Goal: Navigation & Orientation: Find specific page/section

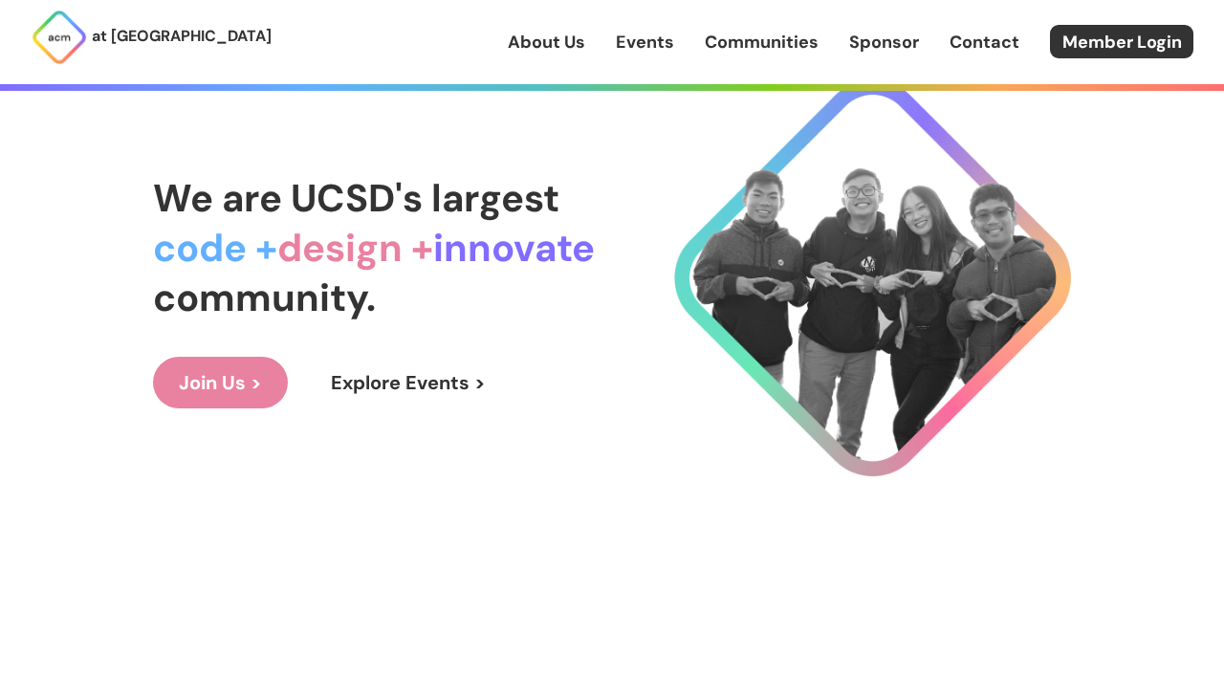
scroll to position [115, 0]
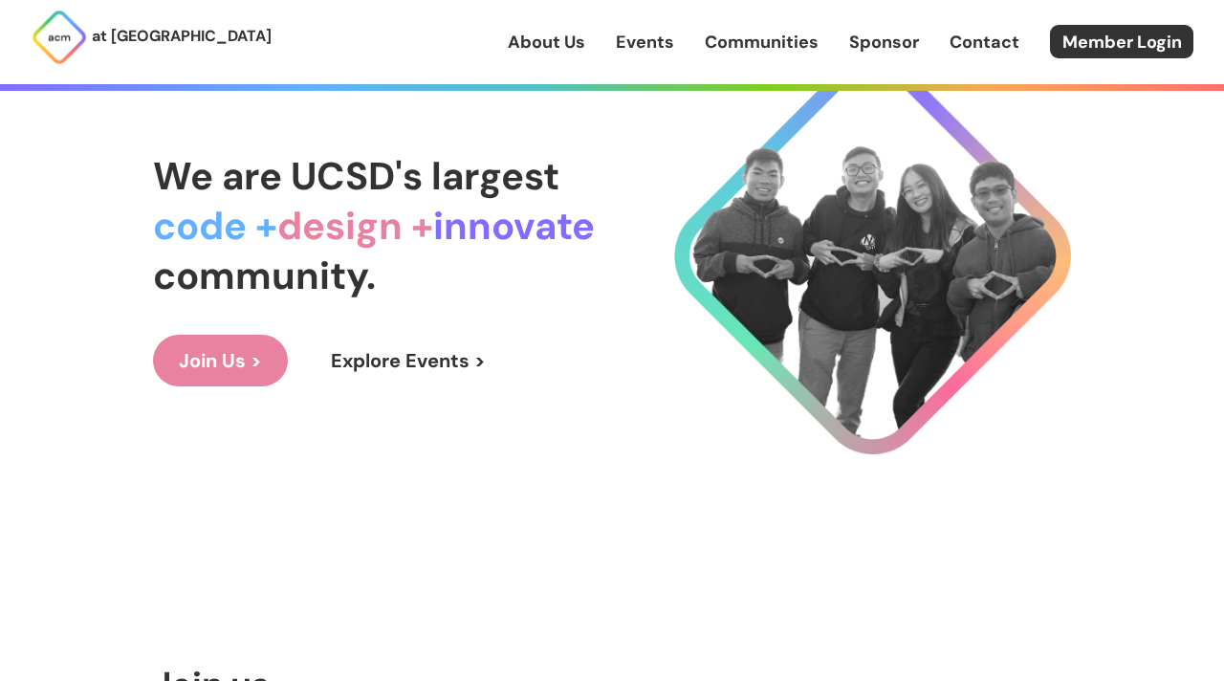
click at [238, 374] on link "Join Us >" at bounding box center [220, 361] width 135 height 52
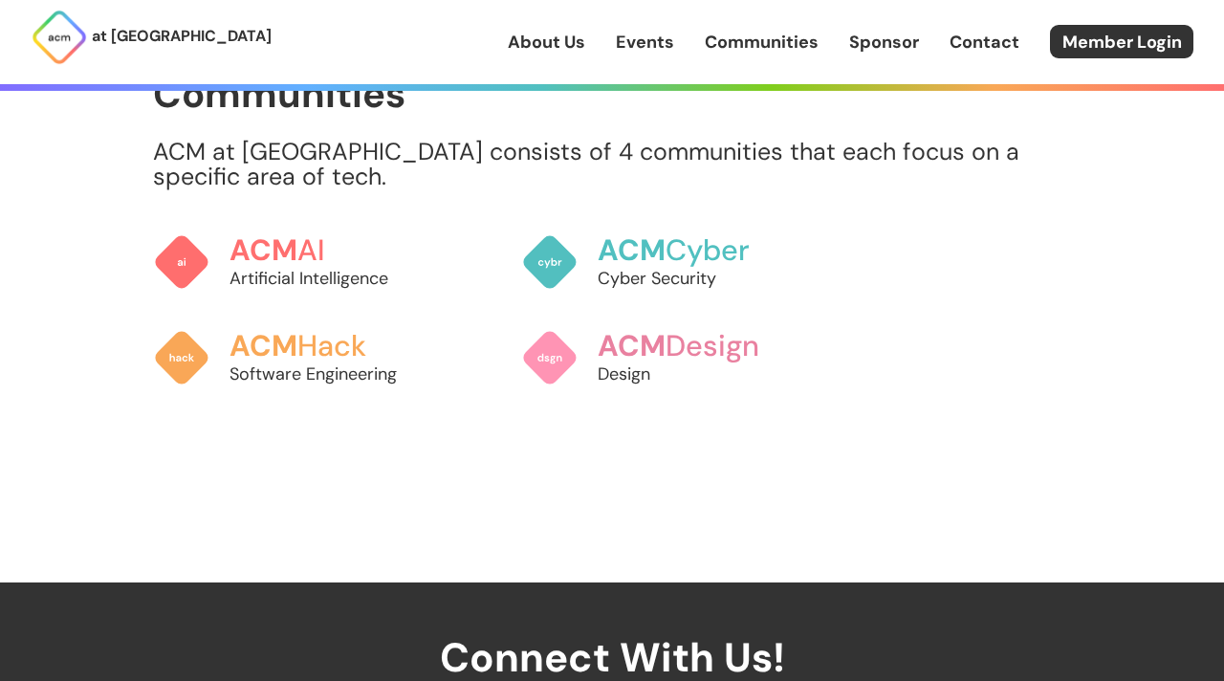
scroll to position [1519, 0]
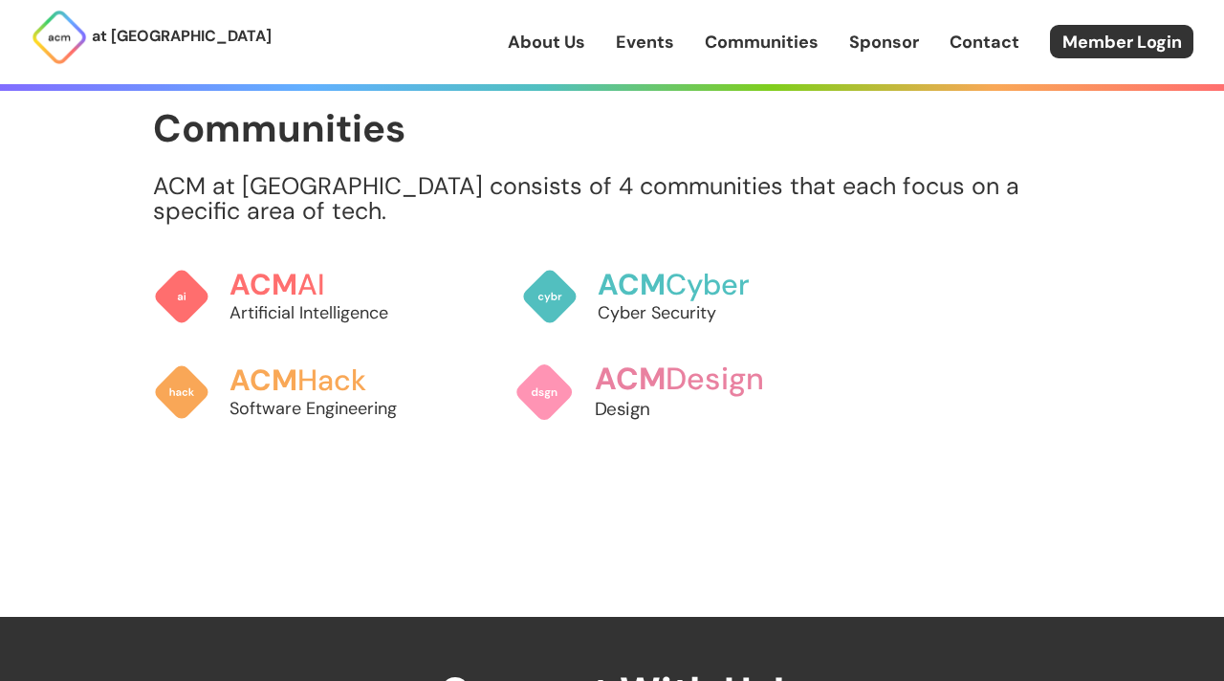
click at [682, 369] on h3 "ACM Design" at bounding box center [700, 378] width 211 height 33
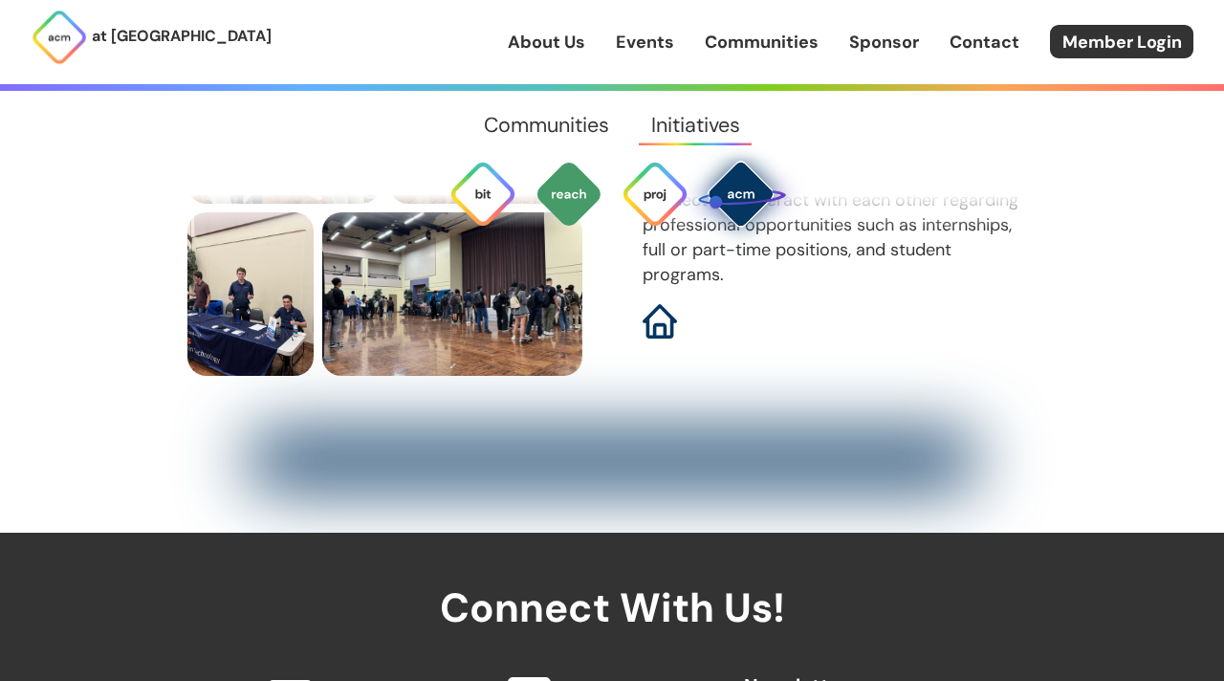
scroll to position [6055, 0]
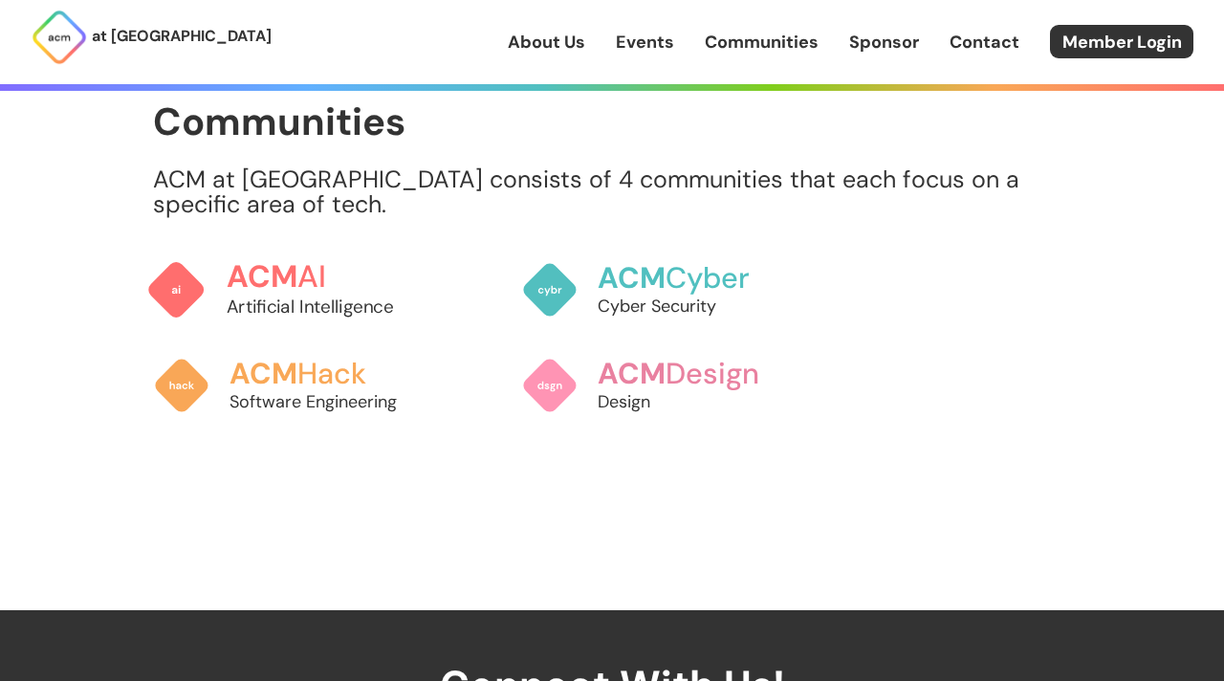
scroll to position [1519, 0]
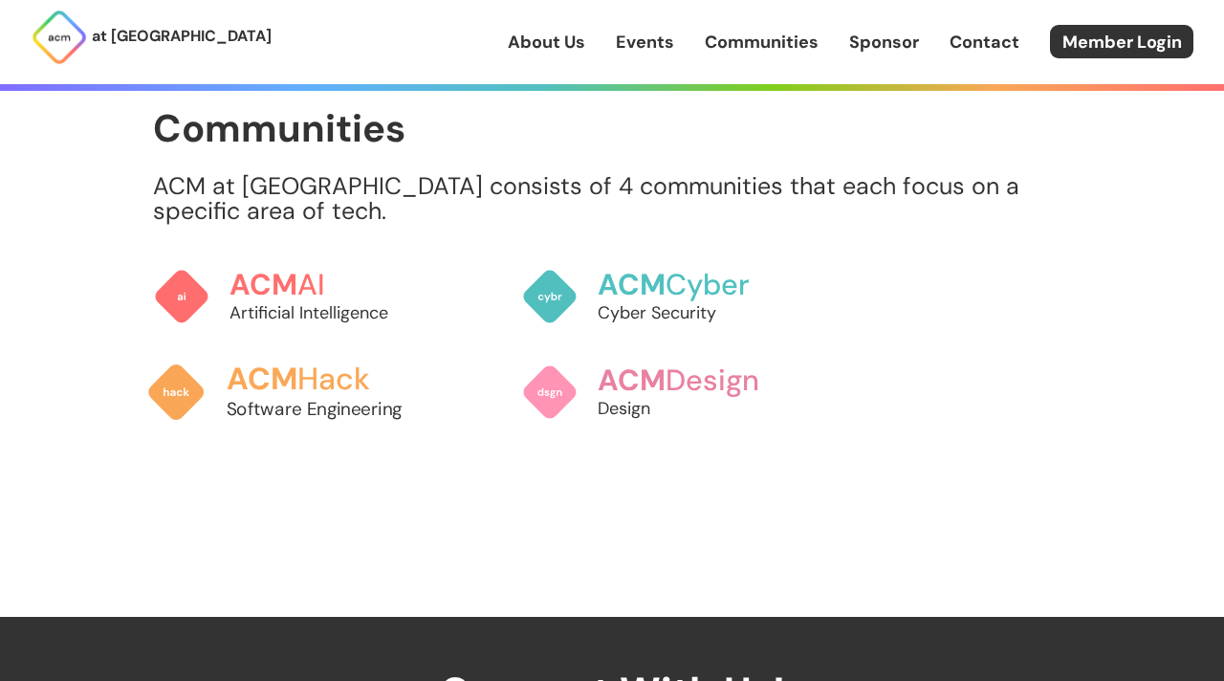
click at [344, 384] on h3 "ACM Hack" at bounding box center [332, 378] width 211 height 33
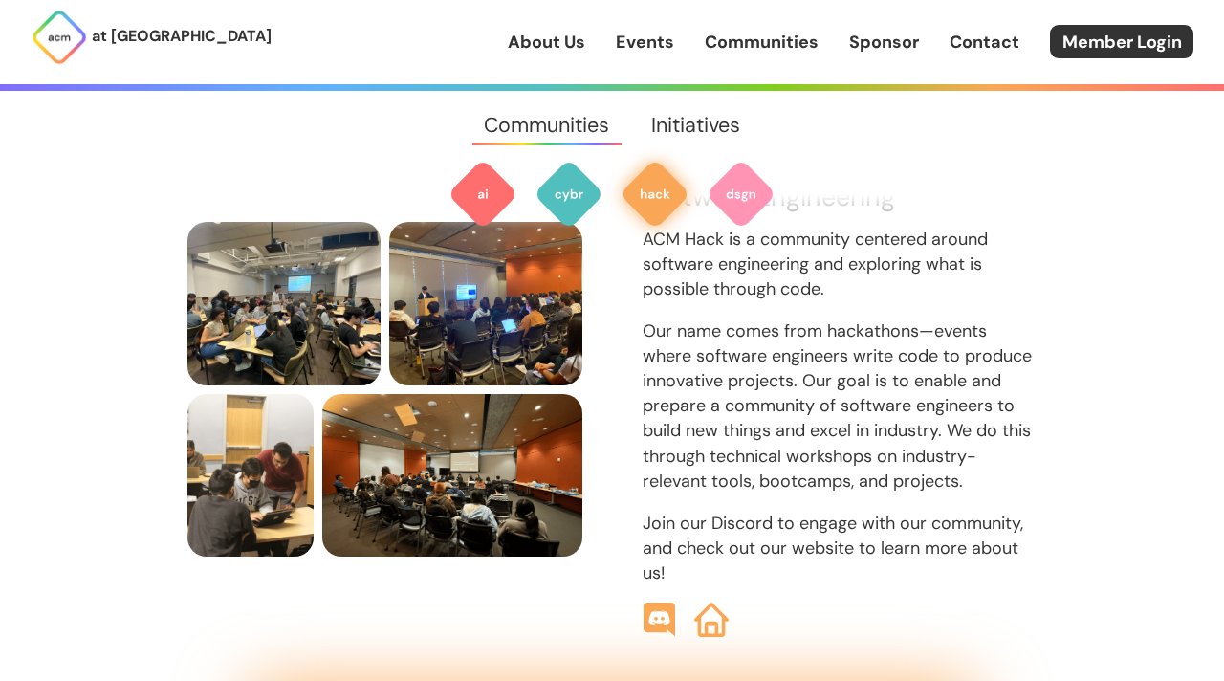
scroll to position [2071, 0]
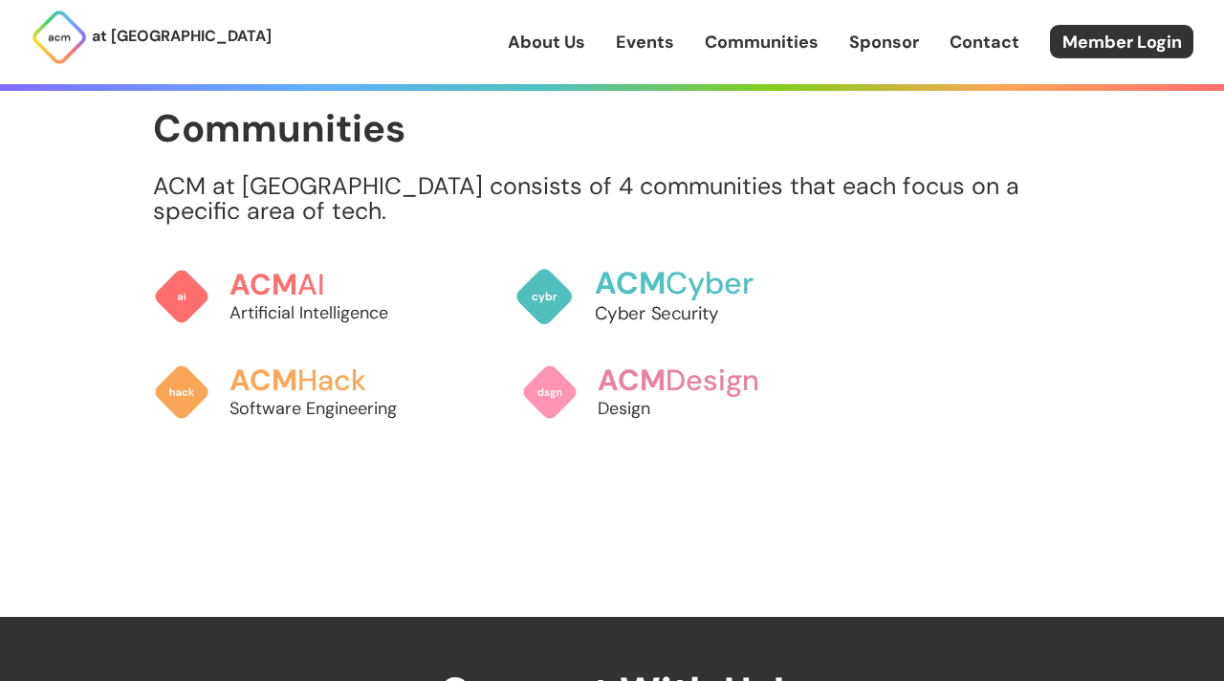
click at [641, 283] on span "ACM" at bounding box center [631, 283] width 72 height 39
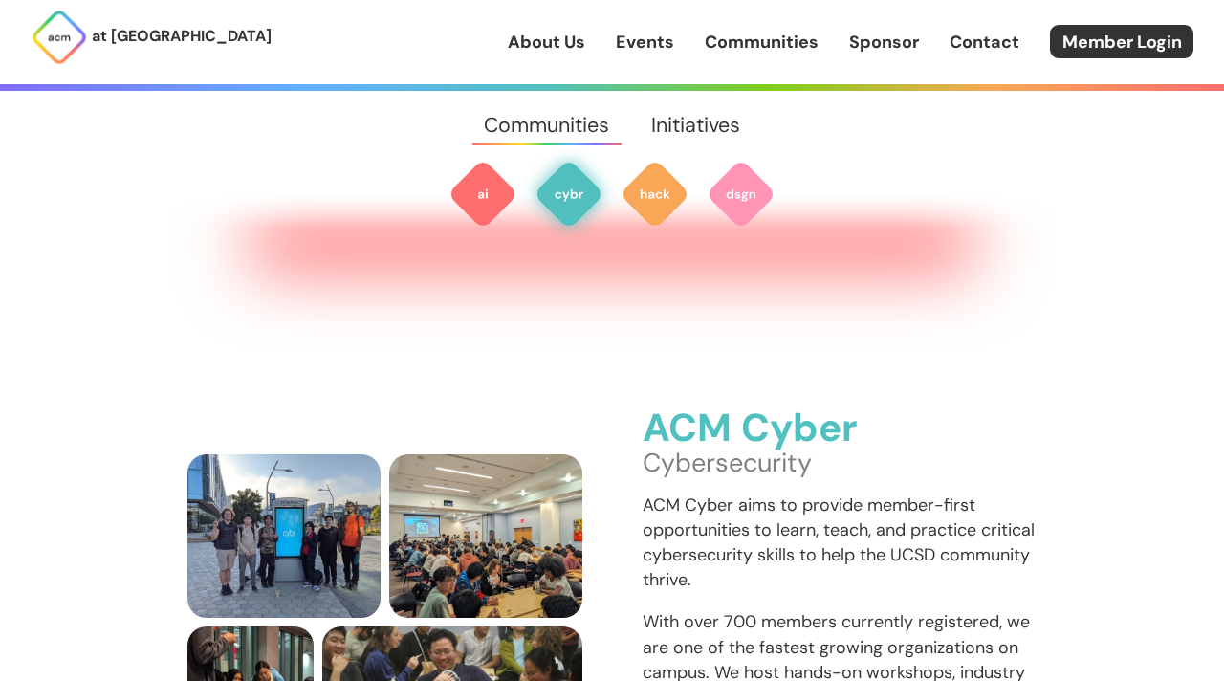
scroll to position [1255, 0]
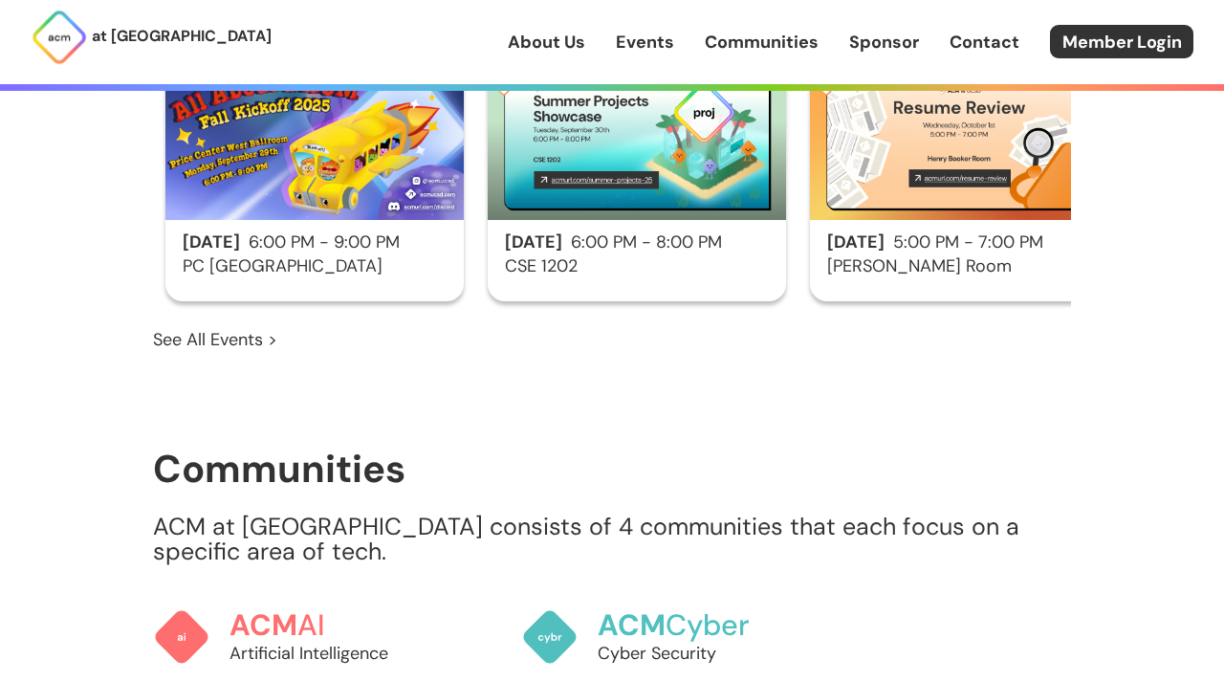
scroll to position [737, 0]
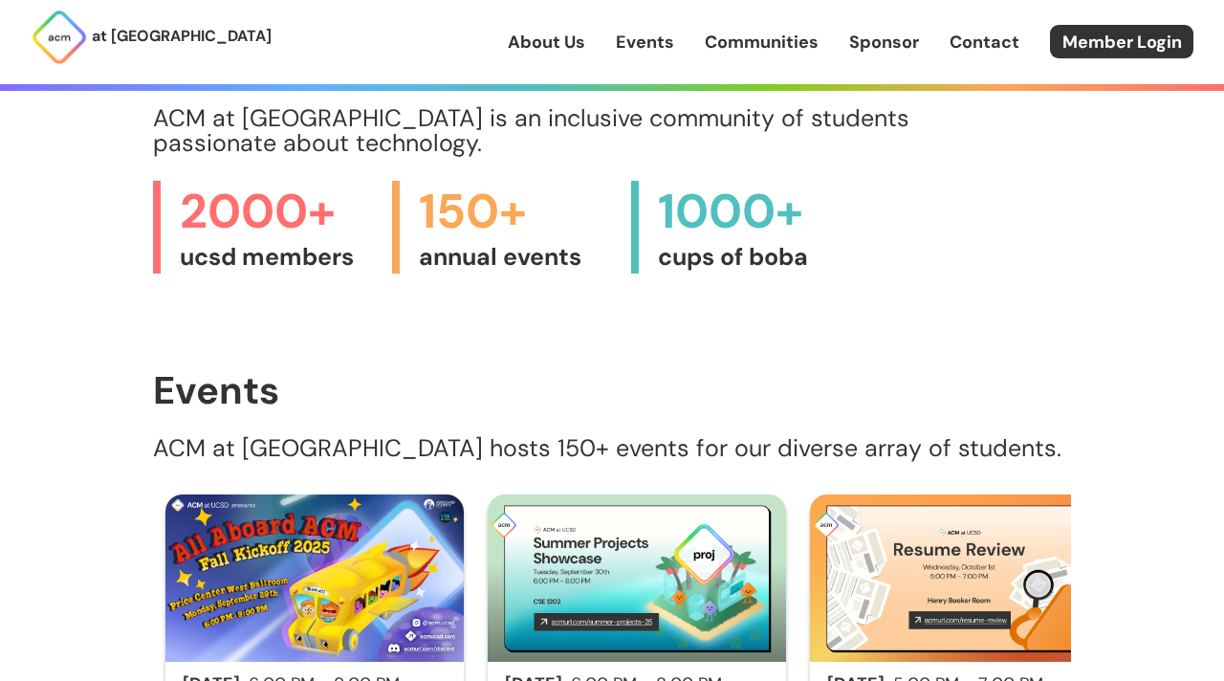
click at [552, 49] on link "About Us" at bounding box center [546, 42] width 77 height 25
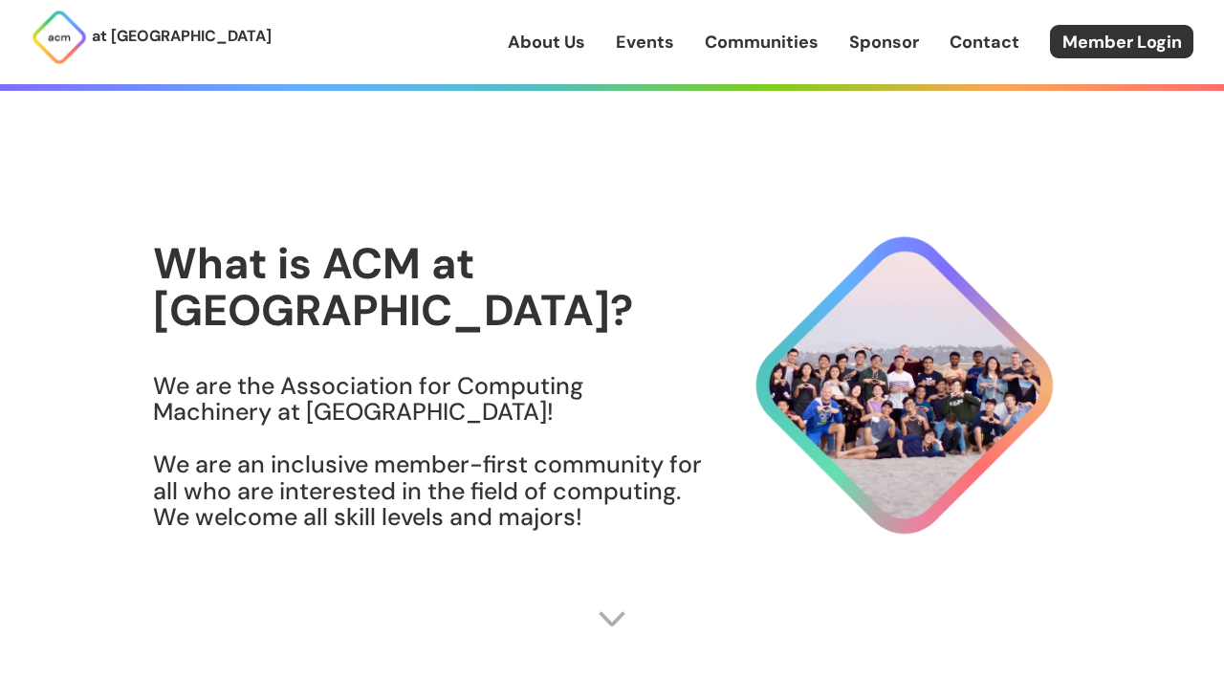
click at [655, 49] on link "Events" at bounding box center [645, 42] width 58 height 25
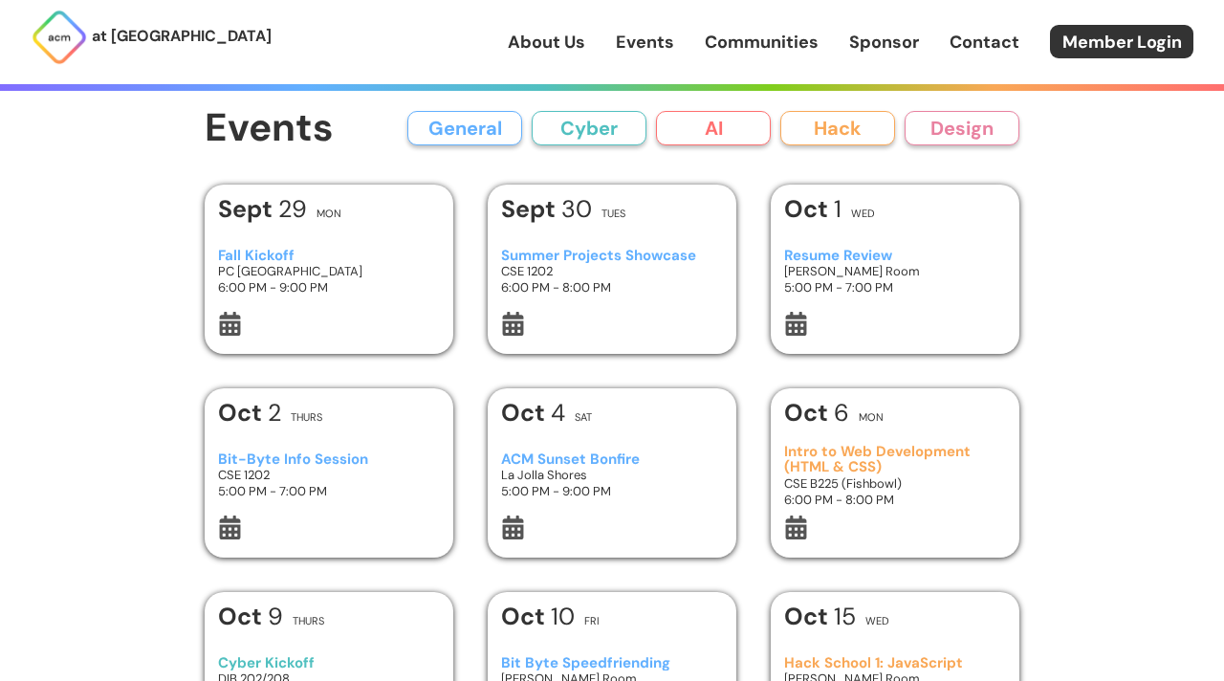
click at [811, 249] on h3 "Resume Review" at bounding box center [895, 256] width 223 height 16
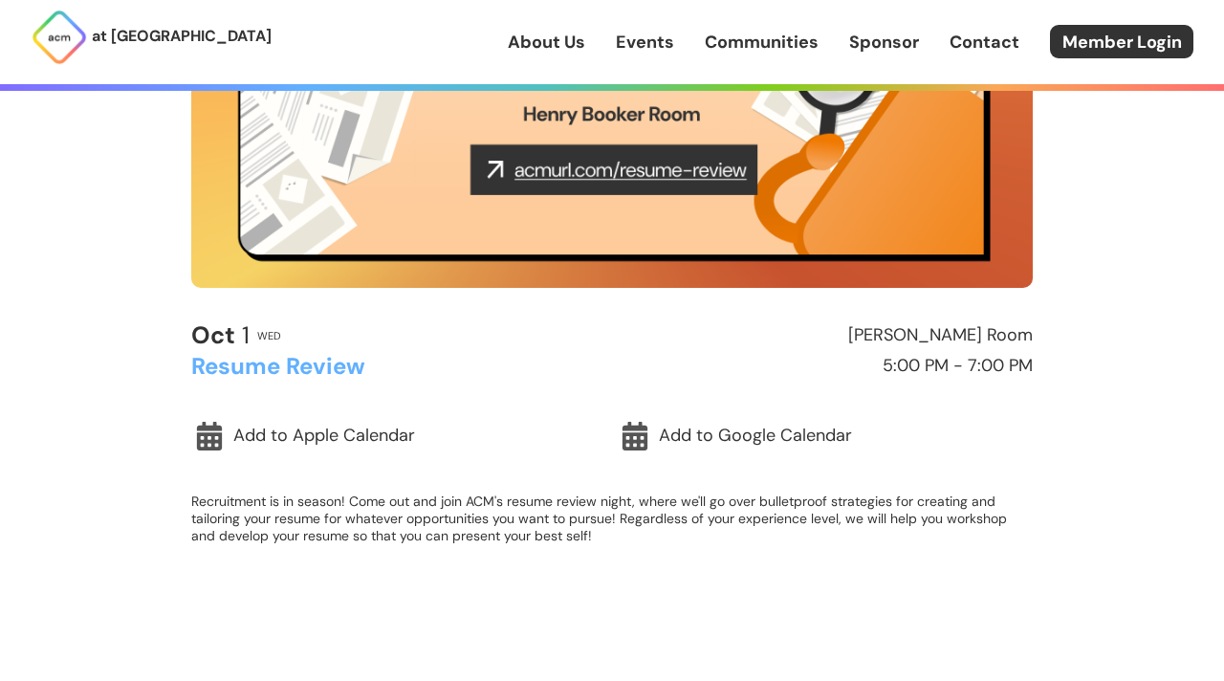
scroll to position [391, 0]
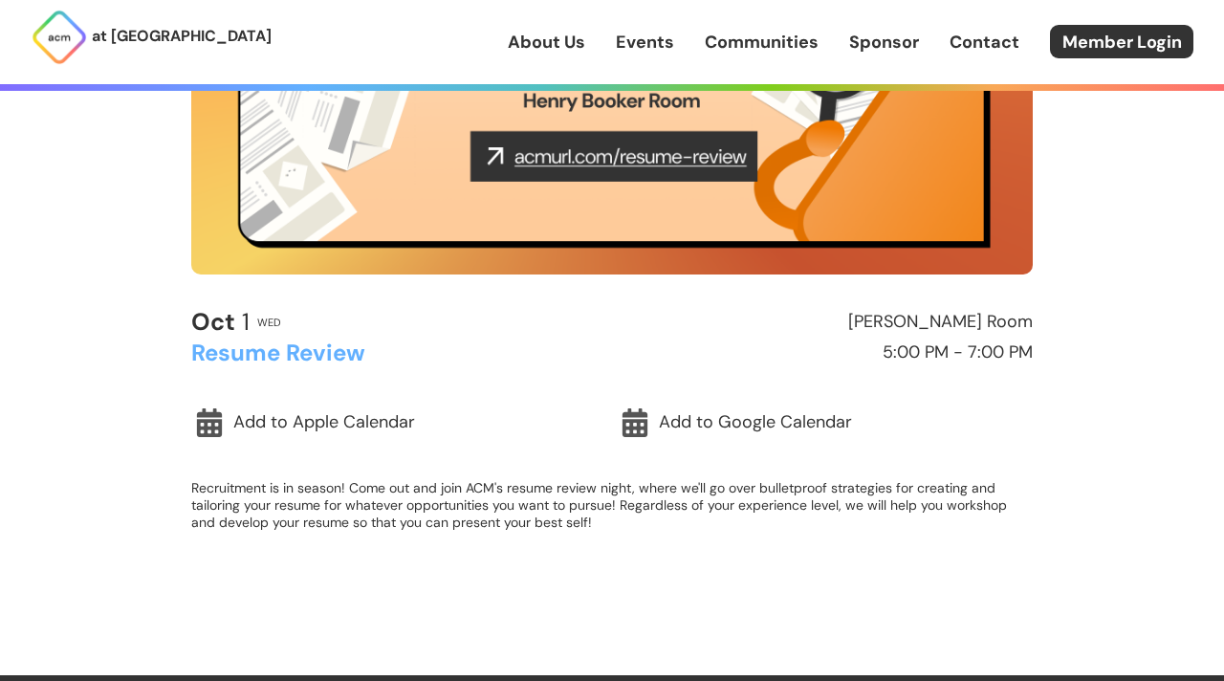
drag, startPoint x: 630, startPoint y: 572, endPoint x: 172, endPoint y: 474, distance: 468.2
click at [172, 474] on div "< Back to Events General Event Oct 1 Wed Henry Booker Room Resume Review 5:00 P…" at bounding box center [612, 142] width 918 height 1066
copy p "Recruitment is in season! Come out and join ACM's resume review night, where we…"
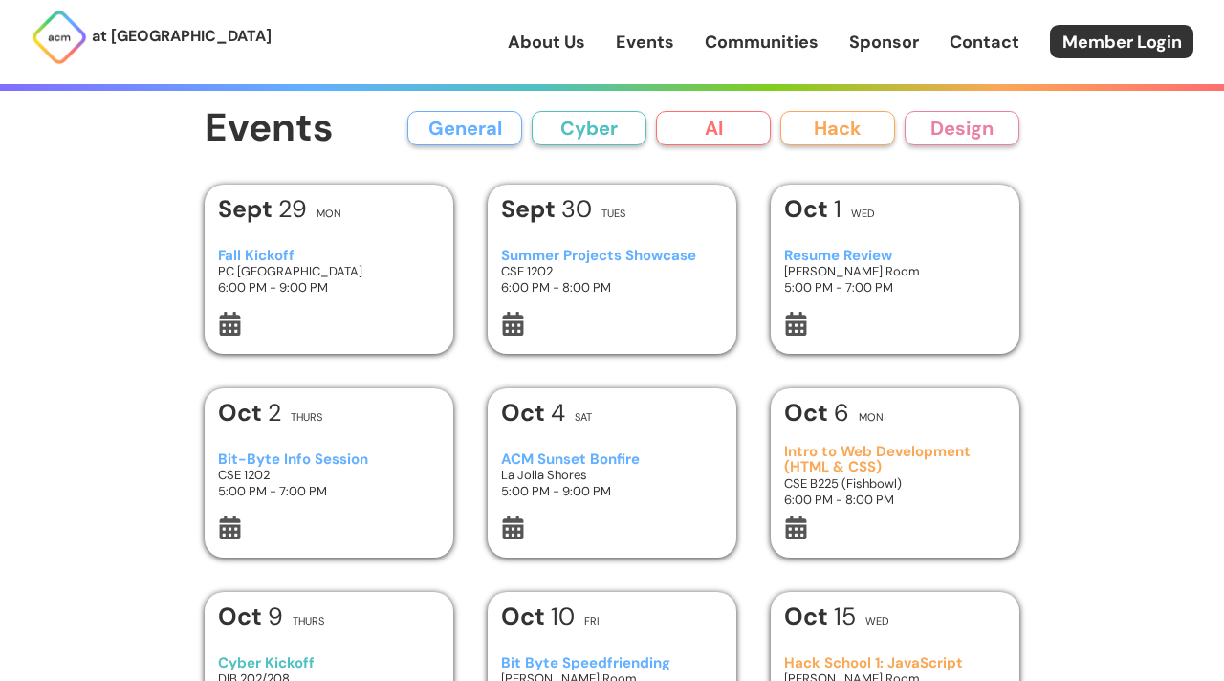
click at [925, 277] on h3 "[PERSON_NAME] Room" at bounding box center [895, 271] width 223 height 16
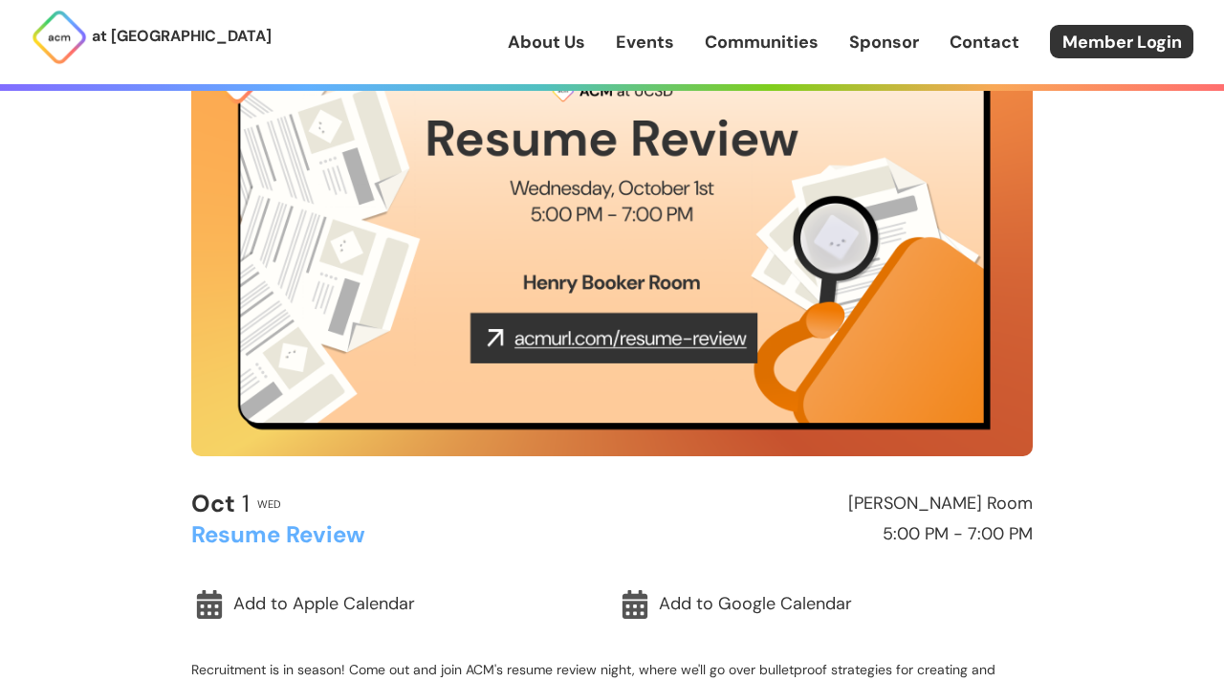
scroll to position [386, 0]
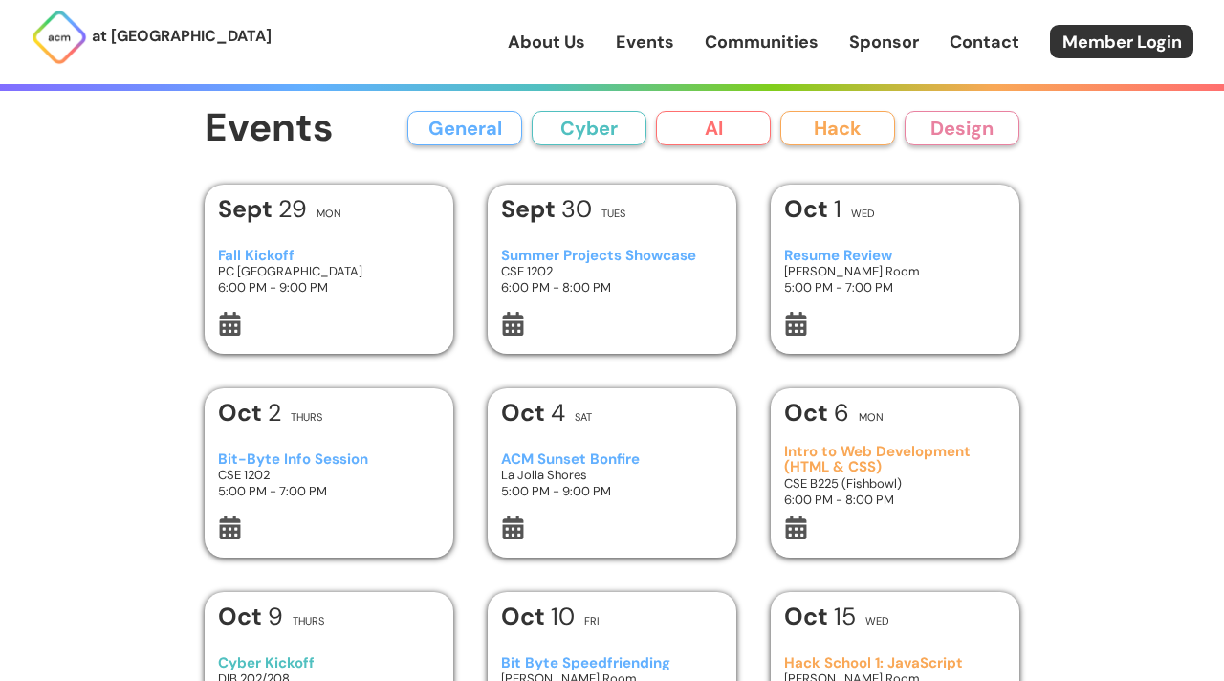
click at [356, 281] on h3 "6:00 PM - 9:00 PM" at bounding box center [329, 287] width 223 height 16
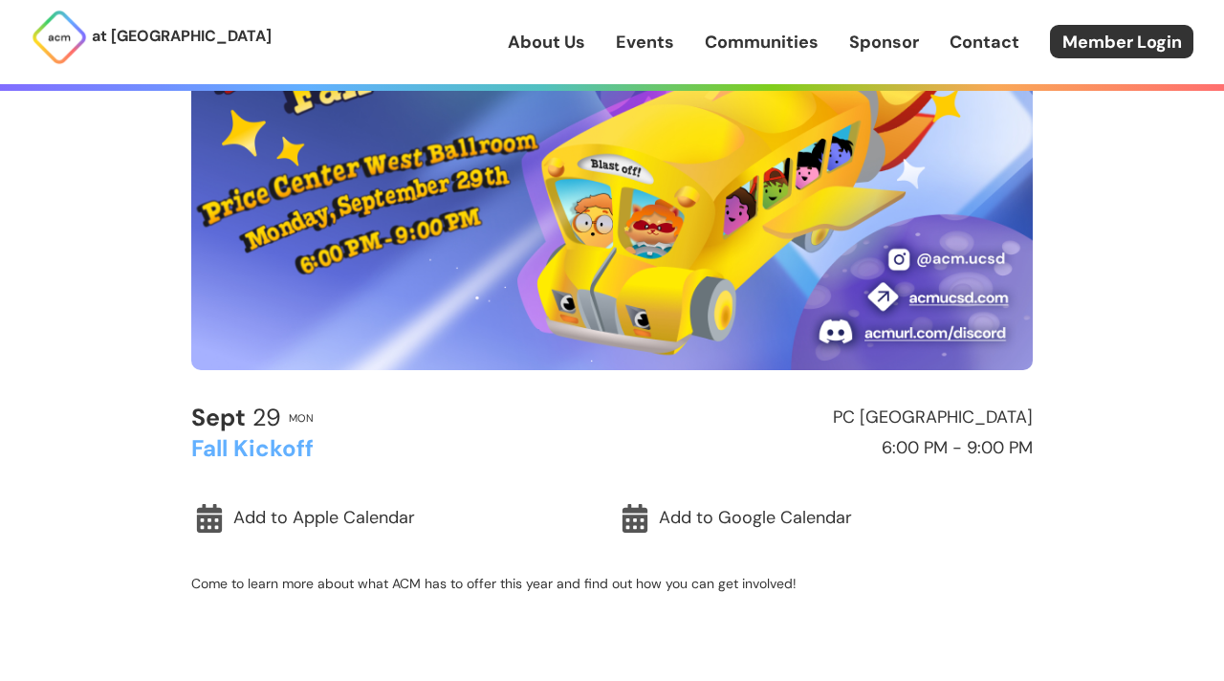
scroll to position [407, 0]
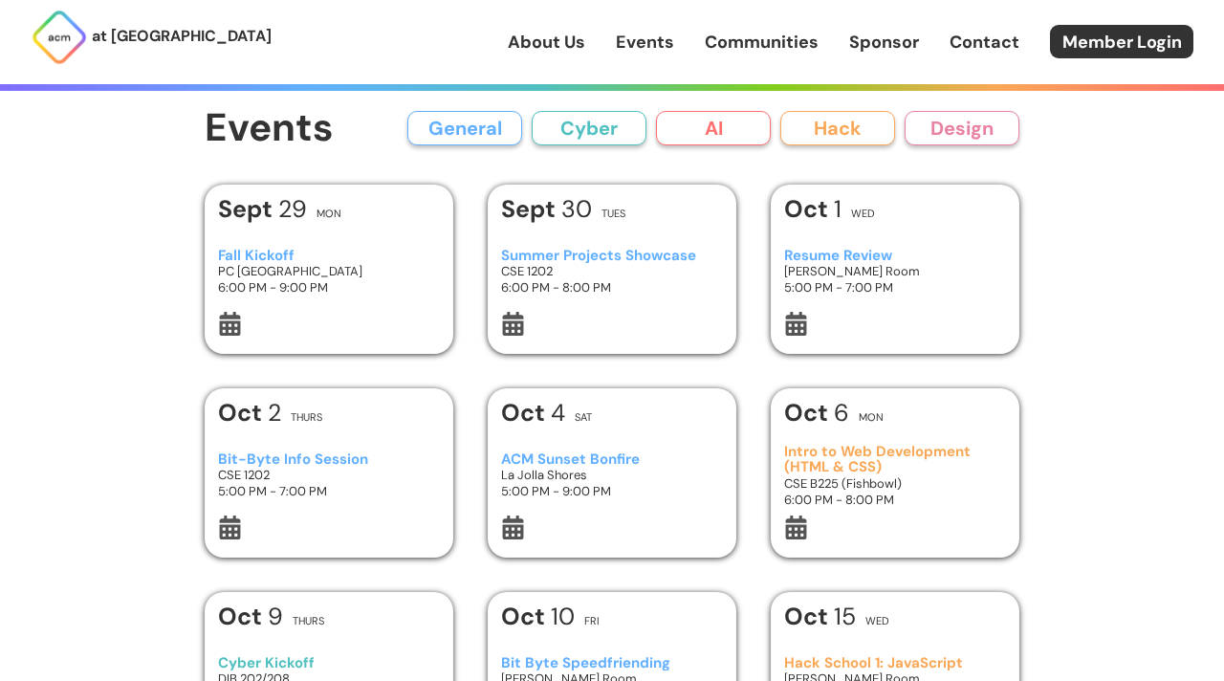
click at [769, 41] on link "Communities" at bounding box center [762, 42] width 114 height 25
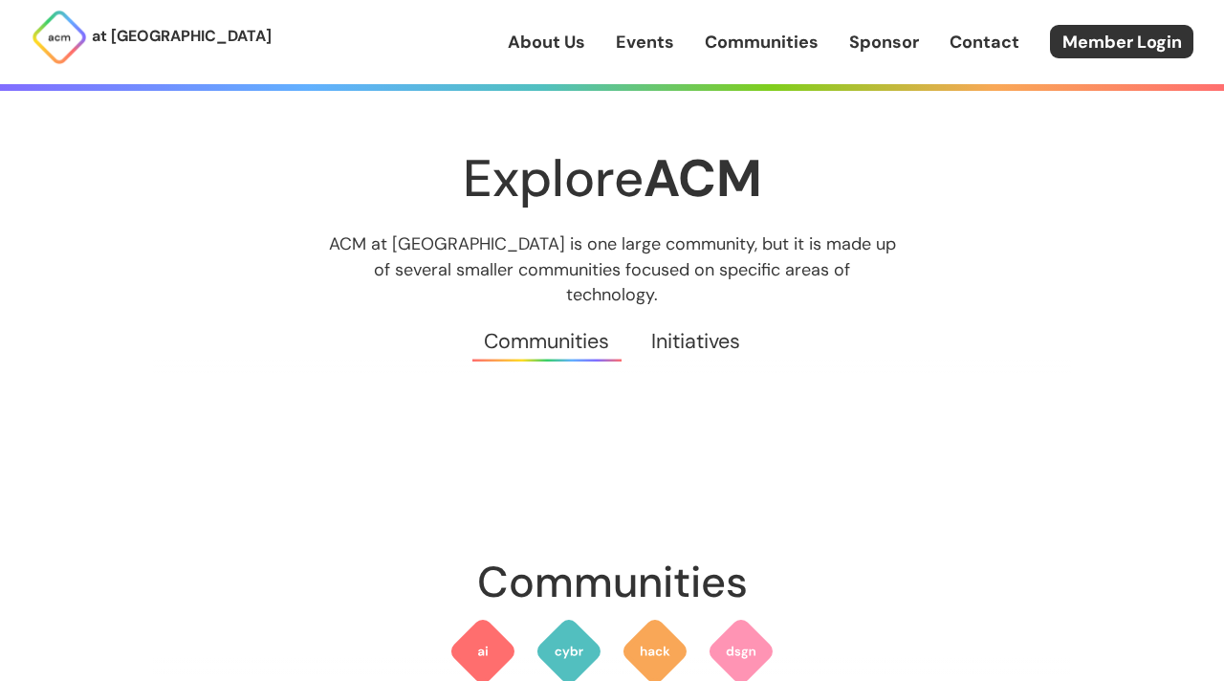
click at [670, 40] on link "Events" at bounding box center [645, 42] width 58 height 25
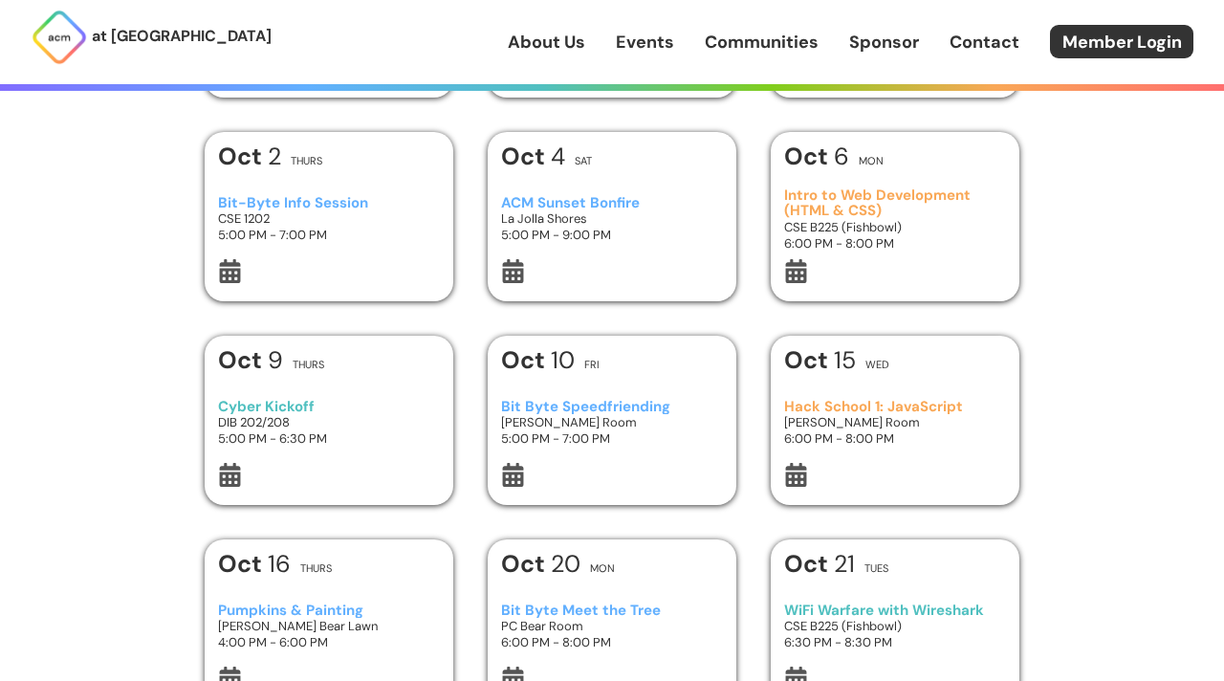
scroll to position [259, 0]
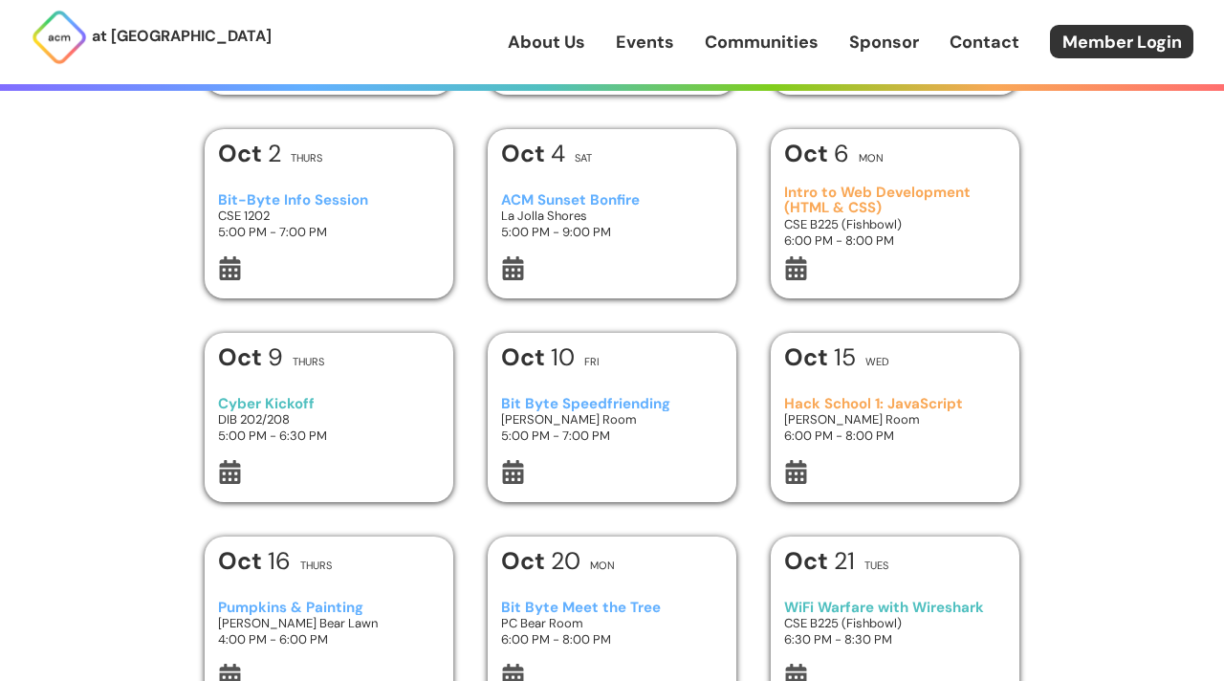
click at [759, 34] on link "Communities" at bounding box center [762, 42] width 114 height 25
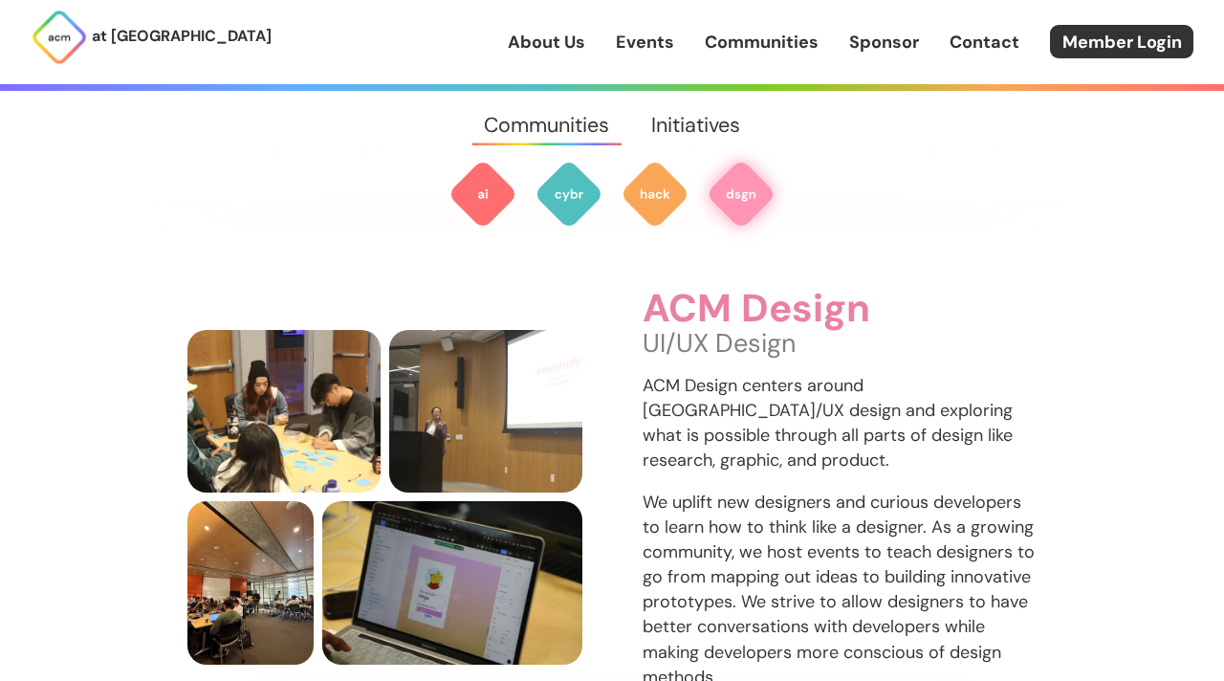
click at [859, 42] on link "Sponsor" at bounding box center [884, 42] width 70 height 25
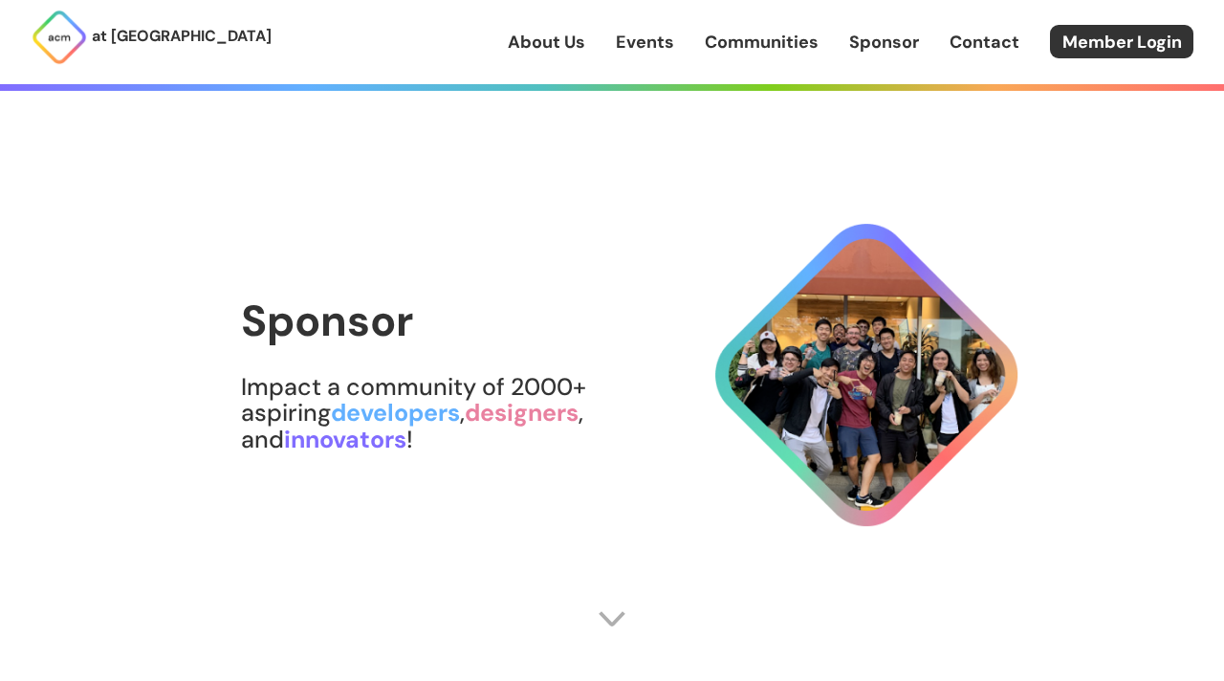
click at [976, 45] on link "Contact" at bounding box center [984, 42] width 70 height 25
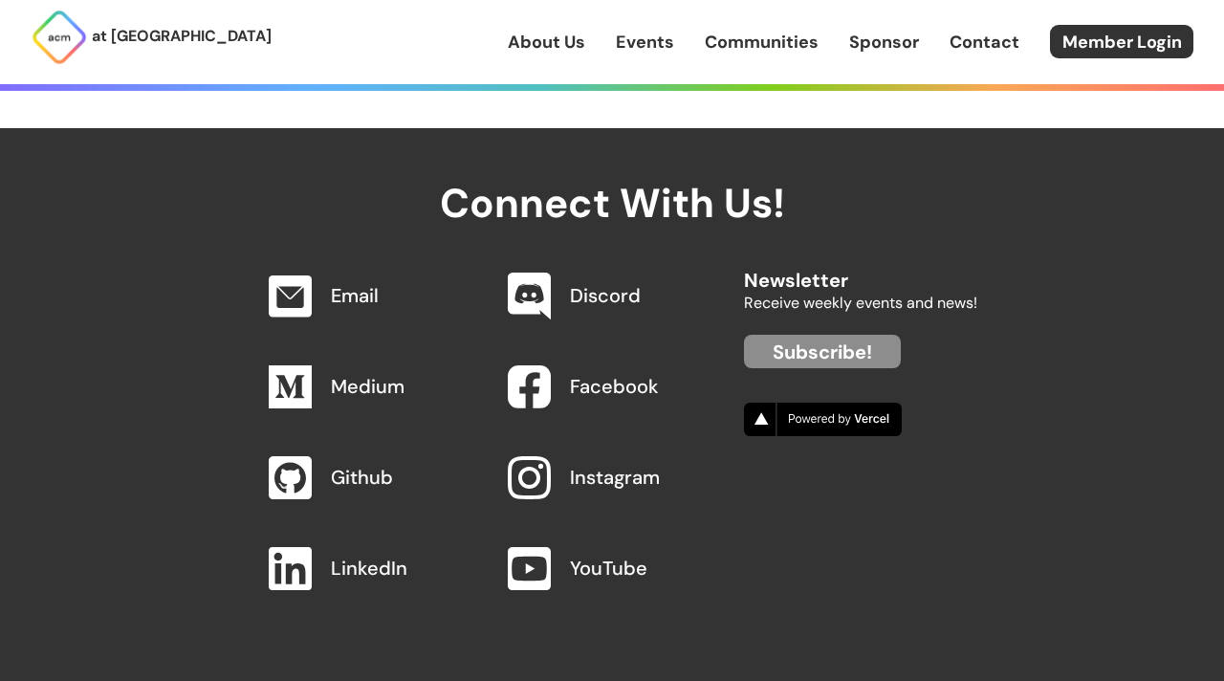
scroll to position [1872, 0]
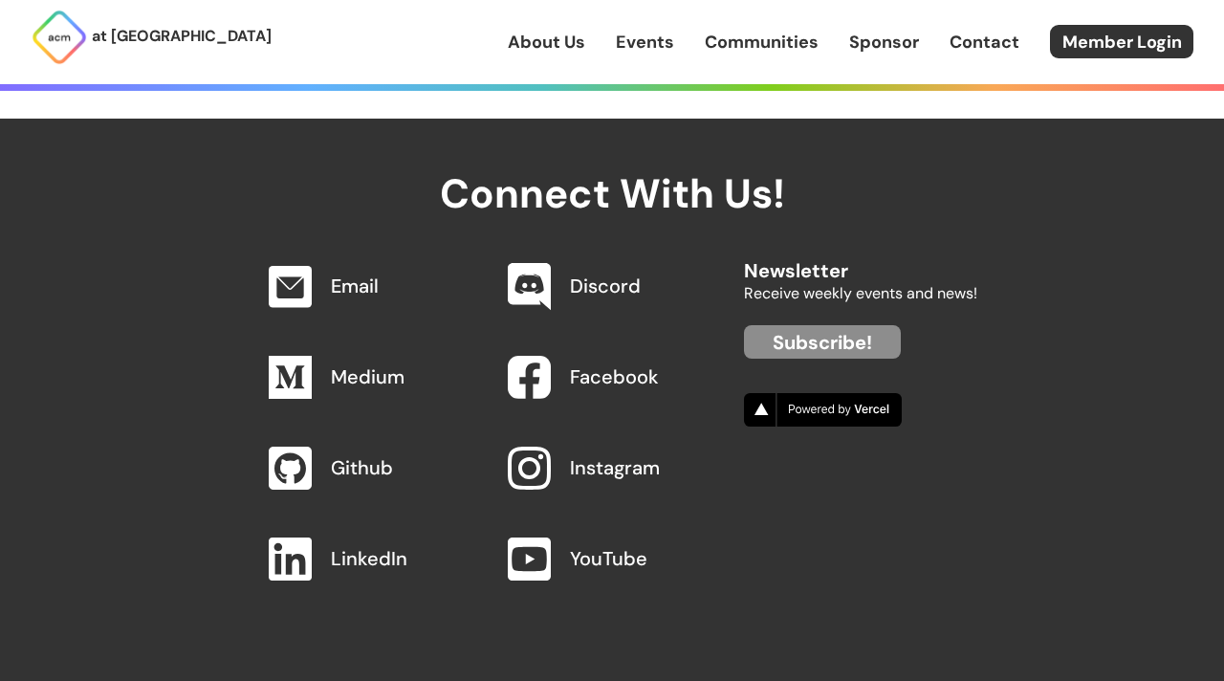
click at [553, 34] on link "About Us" at bounding box center [546, 42] width 77 height 25
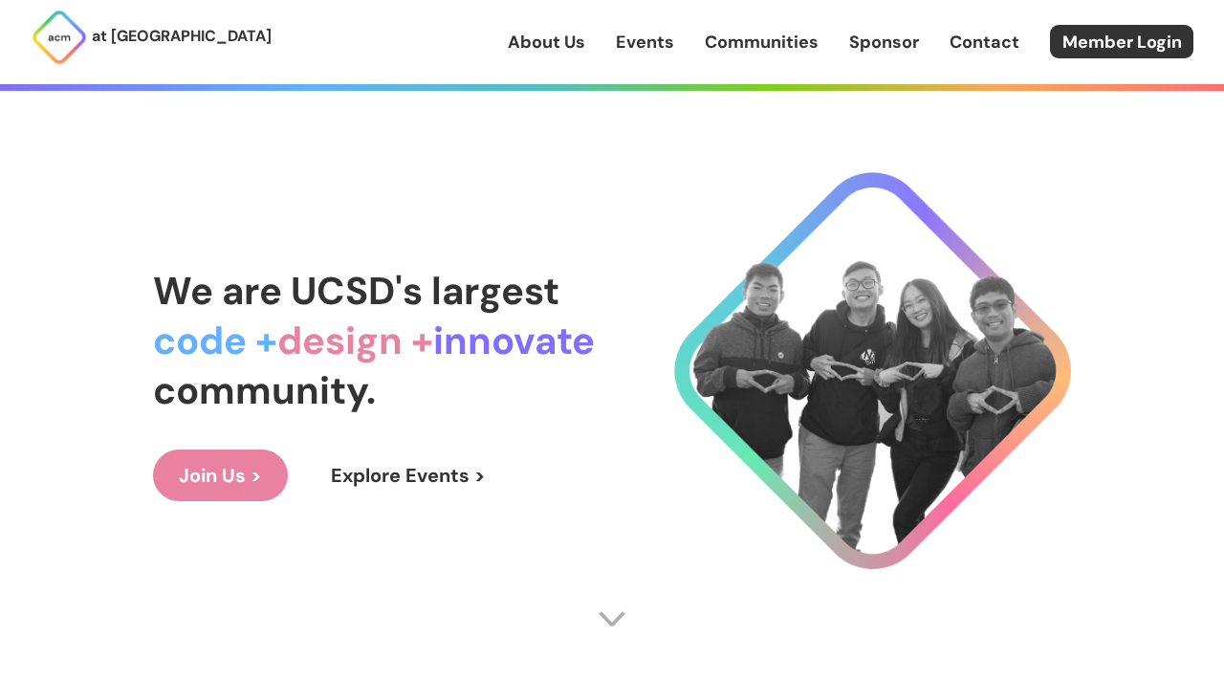
click at [236, 476] on link "Join Us >" at bounding box center [220, 475] width 135 height 52
